Goal: Find specific page/section: Find specific page/section

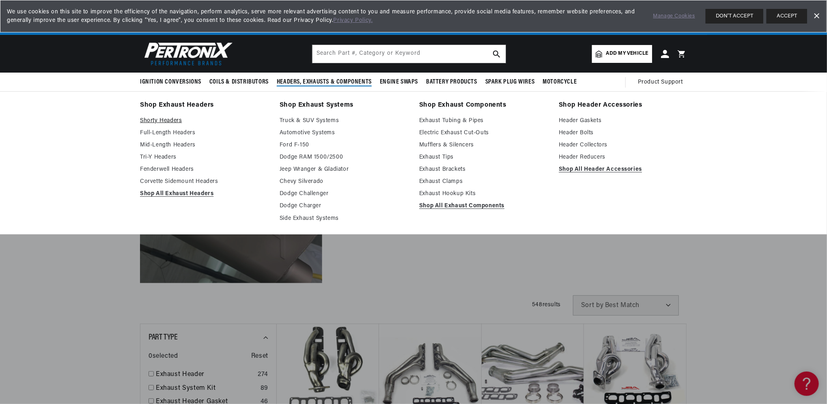
click at [158, 119] on link "Shorty Headers" at bounding box center [204, 121] width 128 height 10
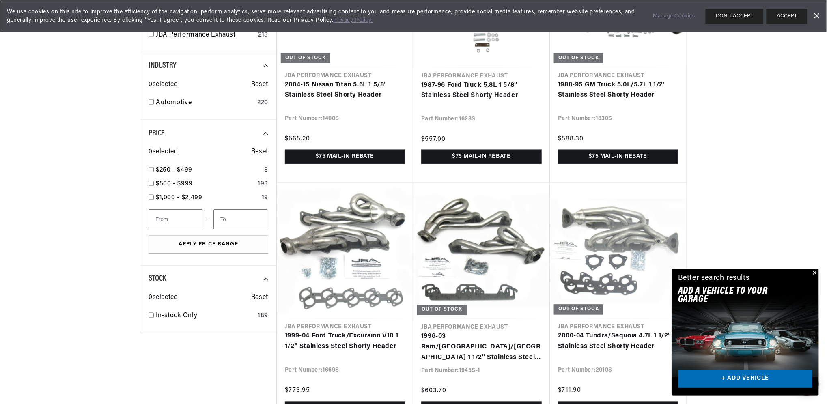
scroll to position [0, 503]
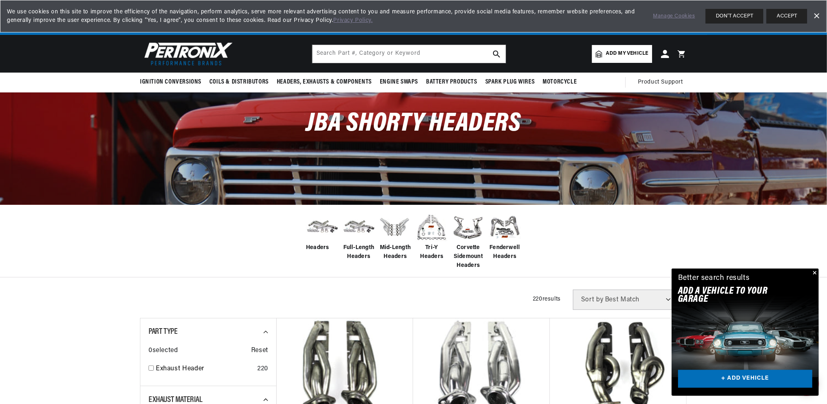
click at [817, 274] on button "Close" at bounding box center [814, 274] width 10 height 10
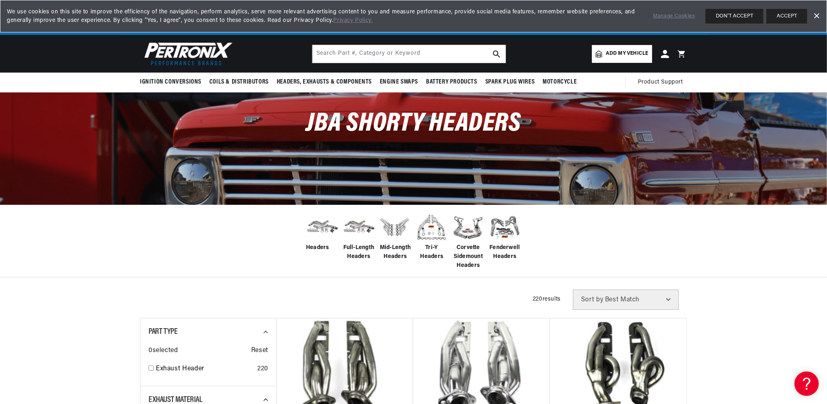
click at [310, 245] on span "Headers" at bounding box center [317, 248] width 23 height 9
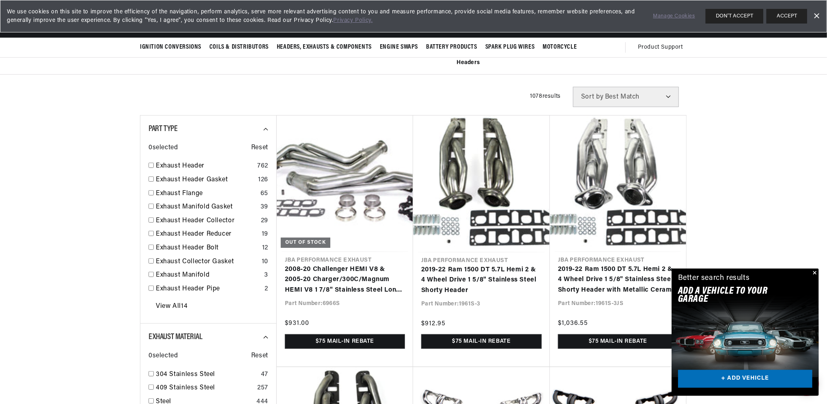
scroll to position [0, 1014]
